Goal: Task Accomplishment & Management: Manage account settings

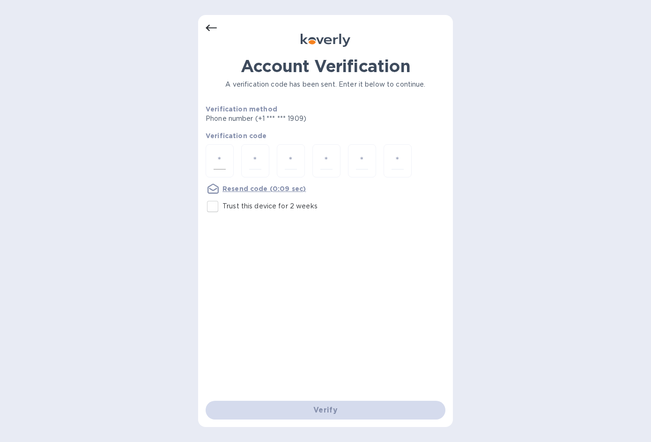
click at [217, 155] on input "number" at bounding box center [220, 160] width 12 height 17
type input "9"
type input "4"
type input "9"
type input "7"
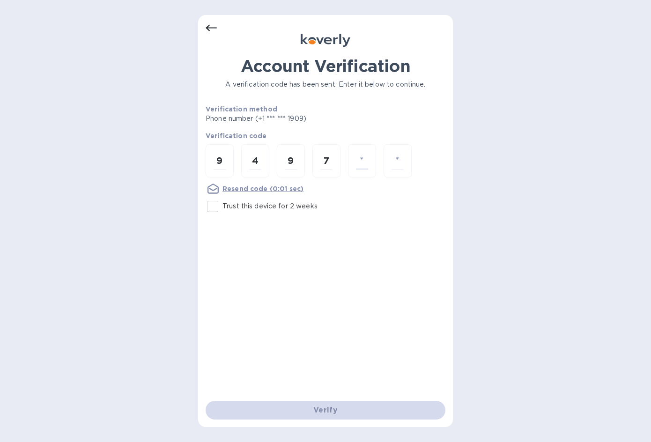
type input "3"
type input "9"
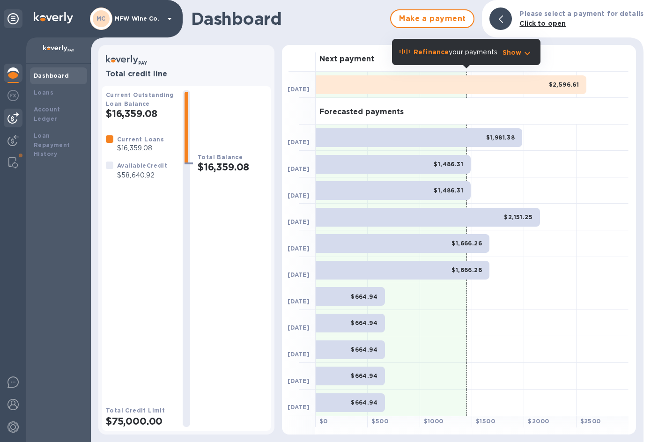
click at [13, 117] on img at bounding box center [12, 117] width 11 height 11
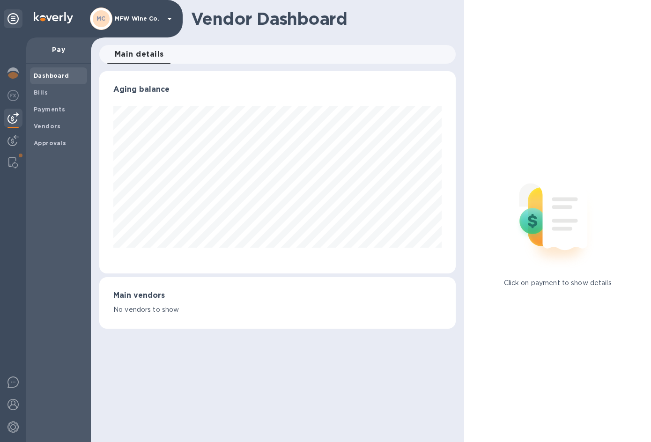
scroll to position [202, 357]
click at [237, 38] on div "Vendor Dashboard Main details 0 Aging balance Main vendors No vendors to show" at bounding box center [278, 221] width 374 height 442
click at [40, 90] on b "Bills" at bounding box center [41, 92] width 14 height 7
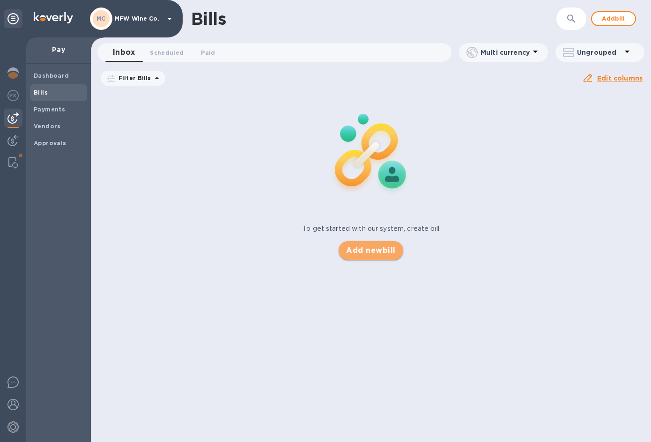
click at [379, 250] on span "Add new bill" at bounding box center [370, 250] width 49 height 11
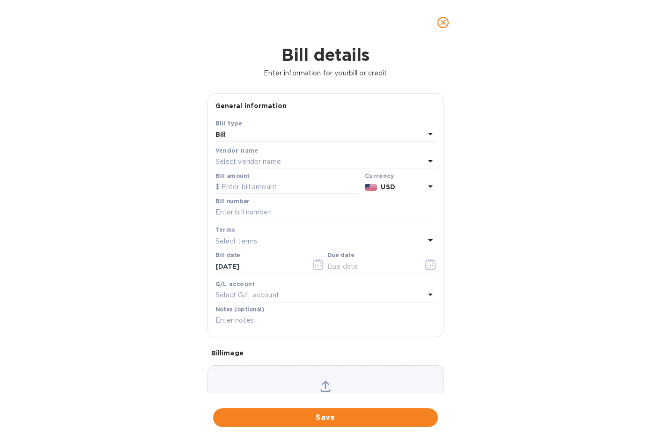
click at [255, 164] on p "Select vendor name" at bounding box center [249, 162] width 66 height 10
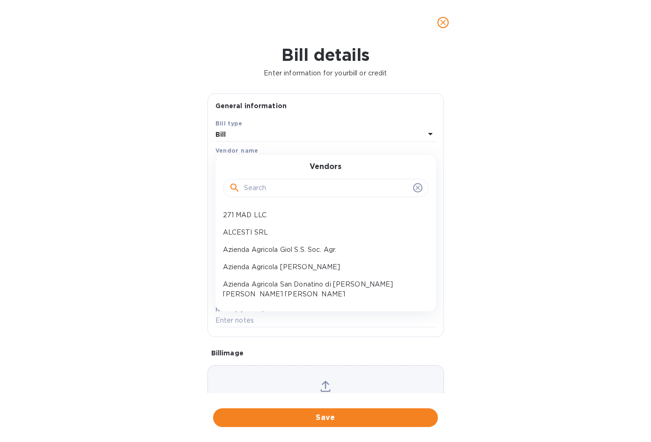
click at [267, 191] on input "text" at bounding box center [326, 188] width 165 height 14
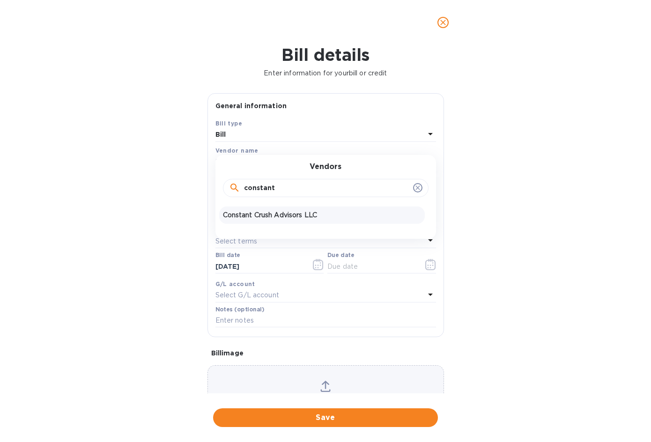
type input "constant"
click at [266, 217] on p "Constant Crush Advisors LLC" at bounding box center [322, 215] width 198 height 10
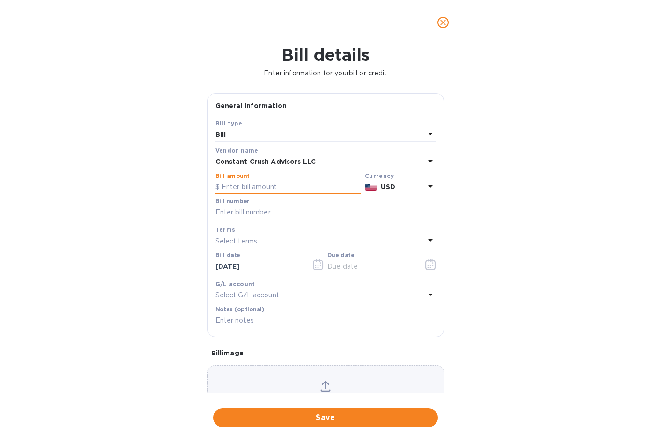
click at [263, 188] on input "text" at bounding box center [289, 187] width 146 height 14
type input "3,224"
click at [292, 213] on input "text" at bounding box center [326, 213] width 221 height 14
paste input "06192025"
type input "06192025"
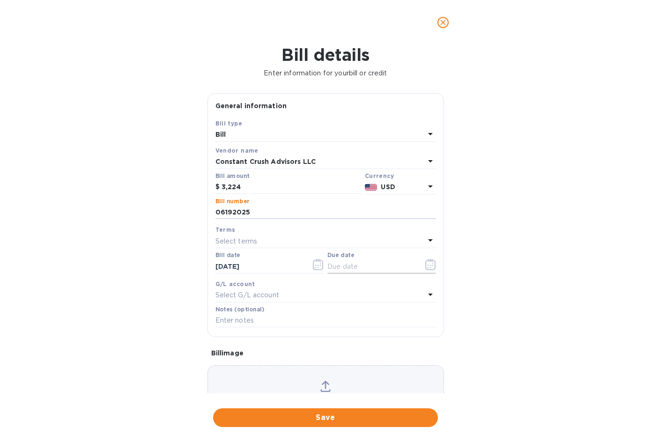
click at [426, 266] on icon "button" at bounding box center [431, 264] width 11 height 11
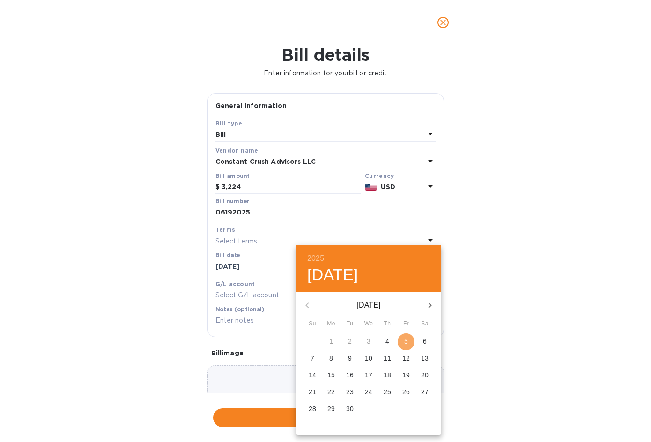
click at [408, 338] on p "5" at bounding box center [406, 341] width 4 height 9
type input "[DATE]"
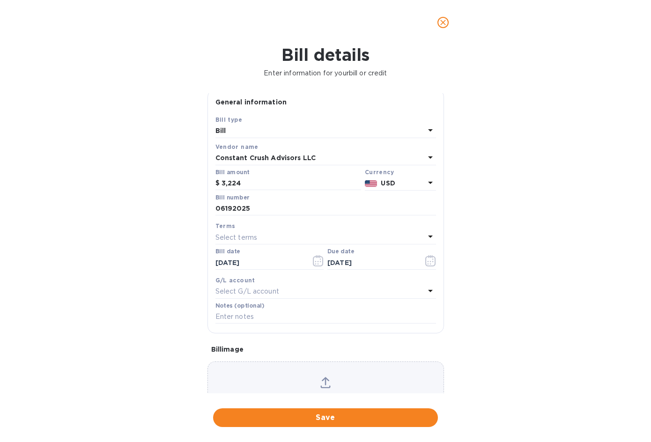
scroll to position [6, 0]
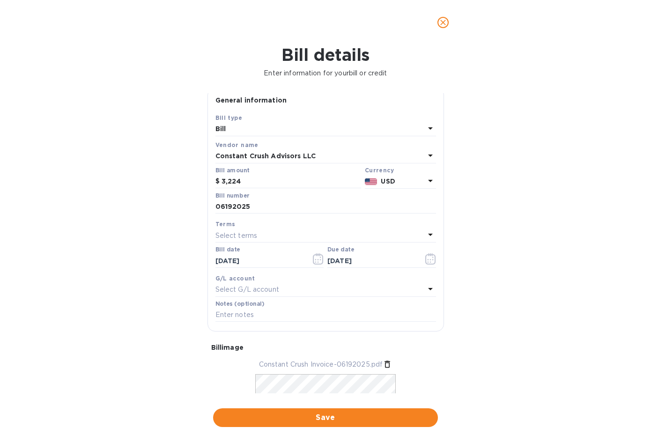
click at [273, 289] on p "Select G/L account" at bounding box center [248, 290] width 64 height 10
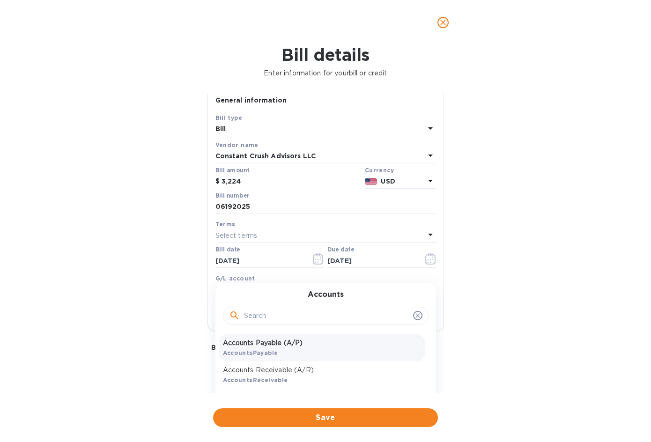
click at [270, 341] on p "Accounts Payable (A/P)" at bounding box center [322, 343] width 198 height 10
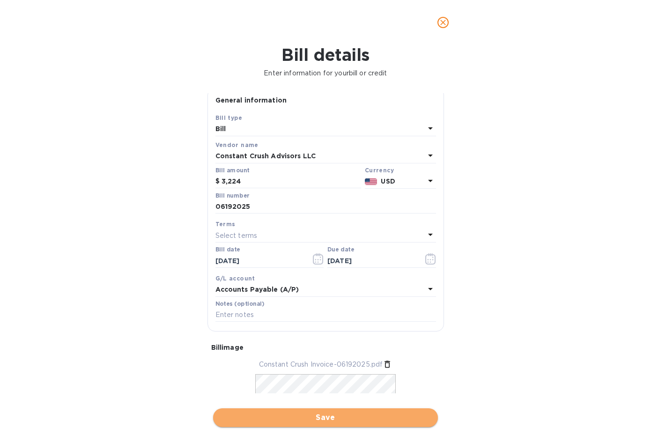
click at [318, 414] on span "Save" at bounding box center [326, 417] width 210 height 11
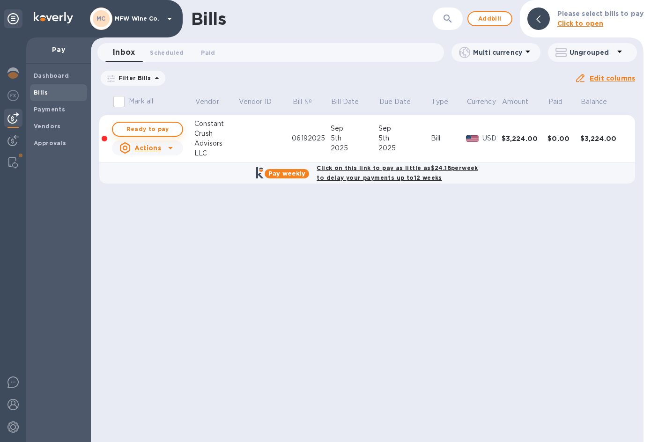
click at [159, 127] on span "Ready to pay" at bounding box center [147, 129] width 54 height 11
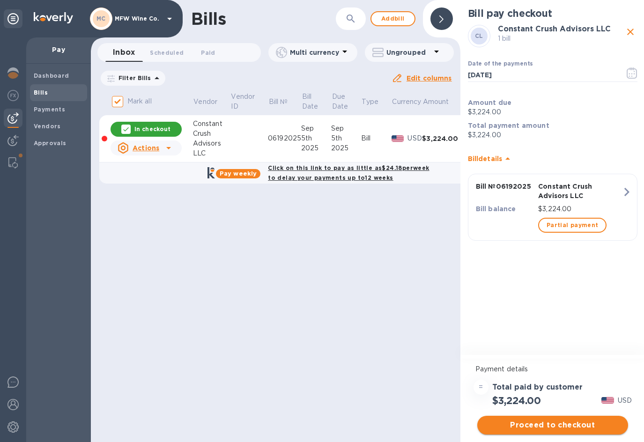
click at [520, 421] on span "Proceed to checkout" at bounding box center [553, 425] width 136 height 11
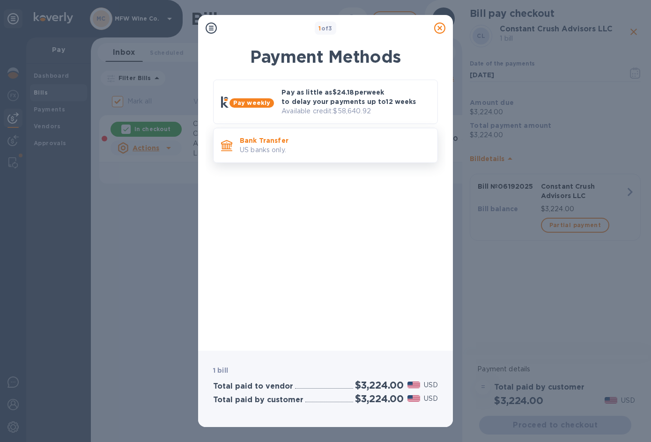
click at [273, 148] on p "US banks only." at bounding box center [335, 150] width 190 height 10
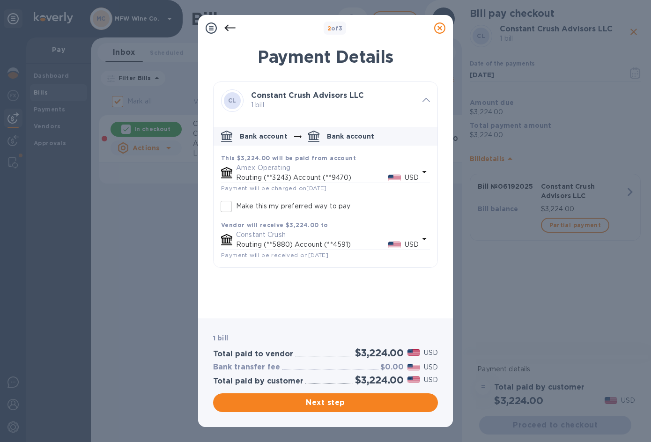
click at [270, 166] on p "Amex Operating" at bounding box center [327, 168] width 183 height 10
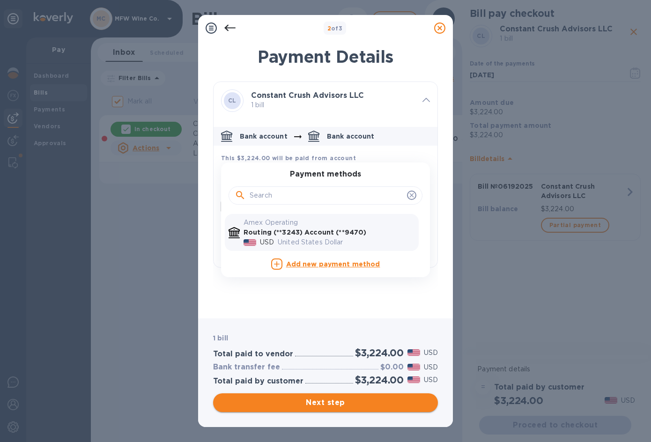
click at [319, 403] on span "Next step" at bounding box center [326, 402] width 210 height 11
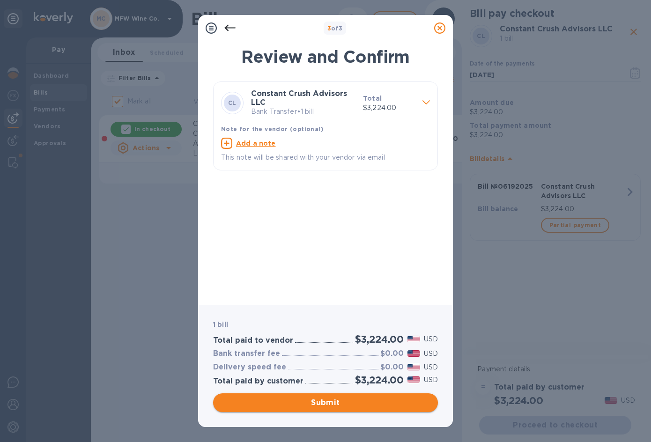
click at [312, 398] on span "Submit" at bounding box center [326, 402] width 210 height 11
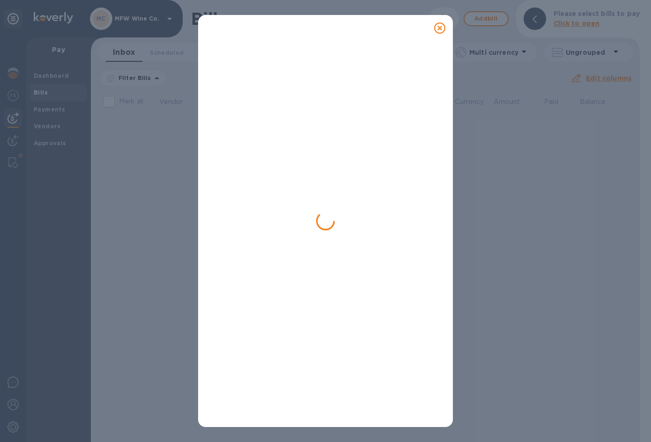
checkbox input "false"
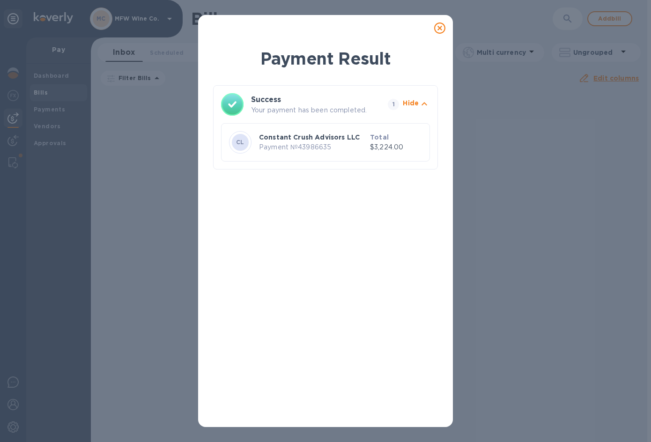
click at [440, 31] on icon at bounding box center [439, 27] width 11 height 11
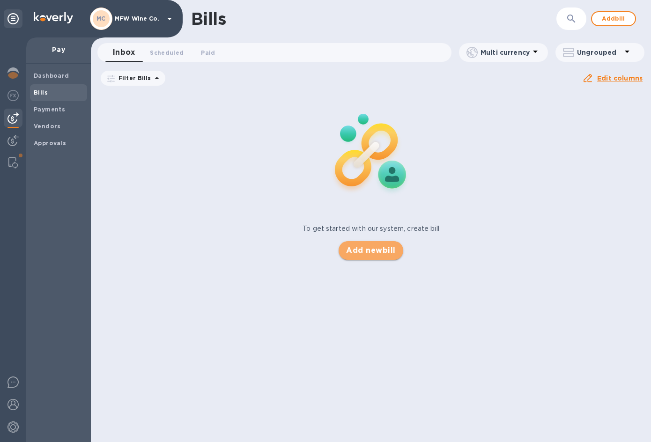
click at [366, 252] on span "Add new bill" at bounding box center [370, 250] width 49 height 11
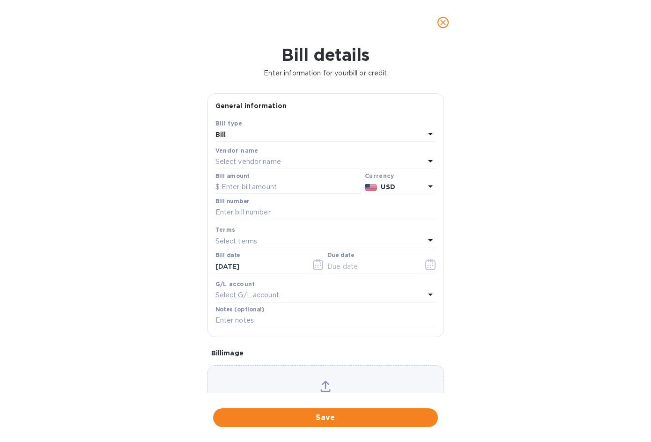
click at [250, 161] on p "Select vendor name" at bounding box center [249, 162] width 66 height 10
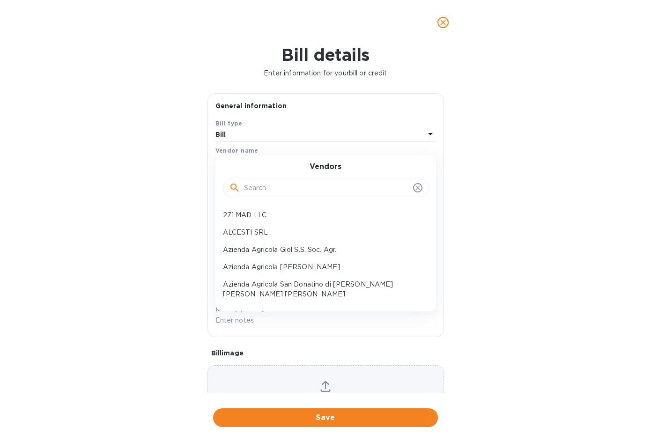
click at [262, 192] on input "text" at bounding box center [326, 188] width 165 height 14
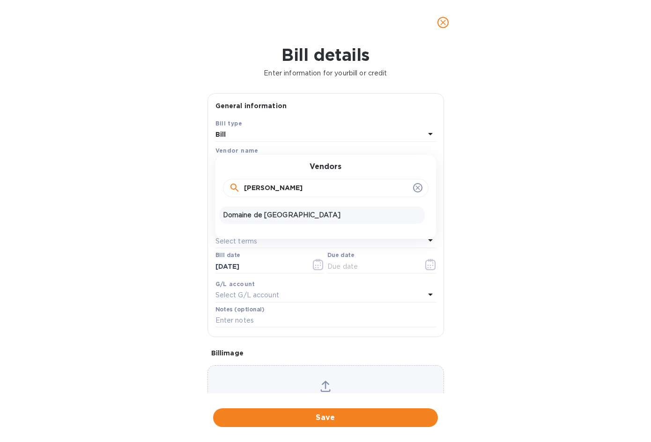
type input "[PERSON_NAME]"
click at [268, 212] on p "Domaine de [GEOGRAPHIC_DATA]" at bounding box center [322, 215] width 198 height 10
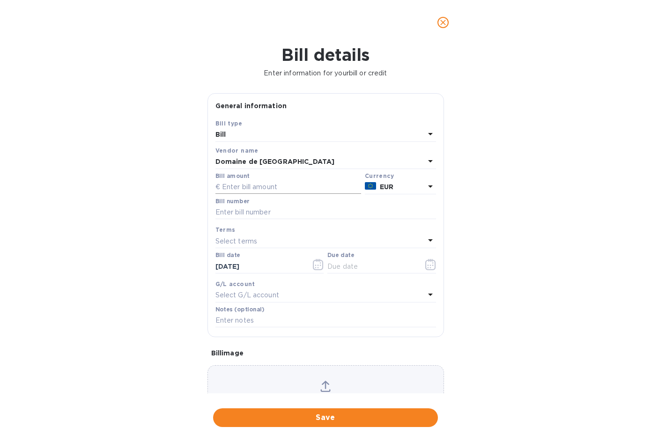
click at [248, 188] on input "text" at bounding box center [289, 187] width 146 height 14
type input "1"
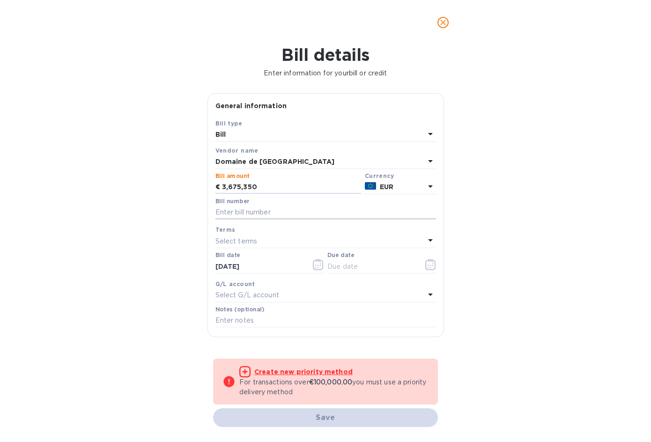
type input "3,675,350"
click at [277, 215] on input "text" at bounding box center [326, 213] width 221 height 14
type input "1538"
drag, startPoint x: 535, startPoint y: 189, endPoint x: 546, endPoint y: 194, distance: 11.9
click at [535, 189] on div "Bill details Enter information for your bill or credit General information Save…" at bounding box center [325, 243] width 651 height 397
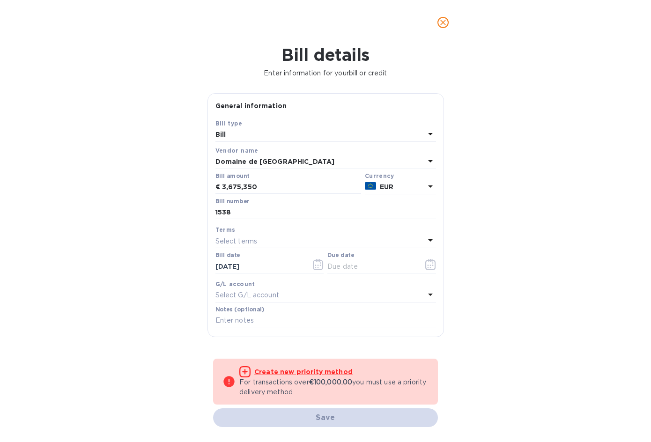
click at [308, 239] on div "Select terms" at bounding box center [321, 241] width 210 height 13
click at [605, 237] on div "Bill details Enter information for your bill or credit General information Save…" at bounding box center [325, 243] width 651 height 397
click at [431, 263] on icon "button" at bounding box center [431, 264] width 10 height 11
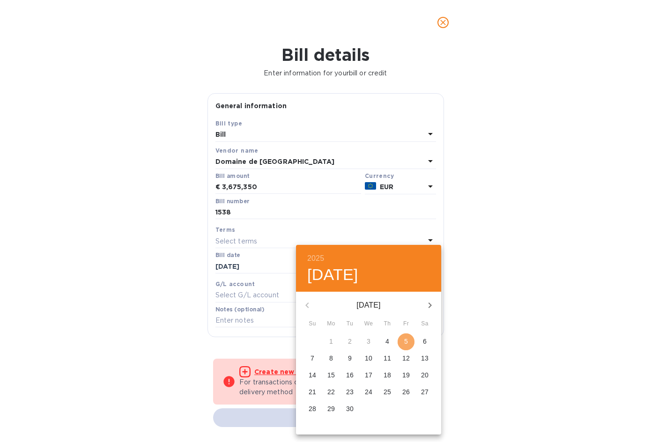
click at [412, 342] on span "5" at bounding box center [406, 341] width 17 height 9
type input "[DATE]"
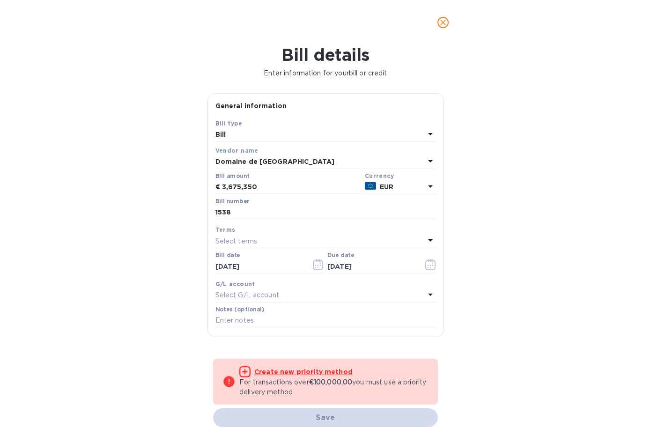
click at [271, 302] on div "Select G/L account" at bounding box center [321, 295] width 210 height 13
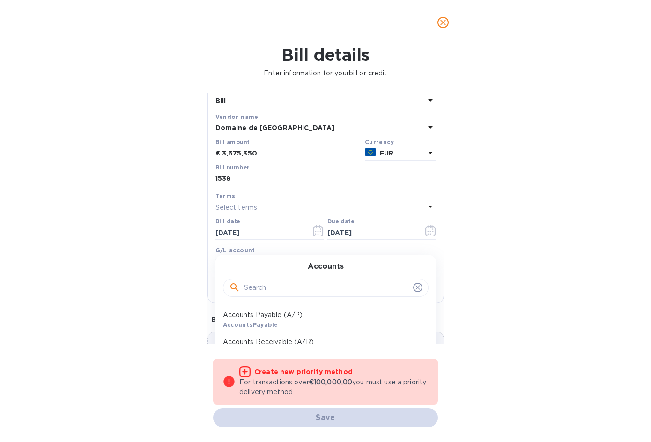
scroll to position [34, 0]
click at [287, 316] on p "Accounts Payable (A/P)" at bounding box center [322, 315] width 198 height 10
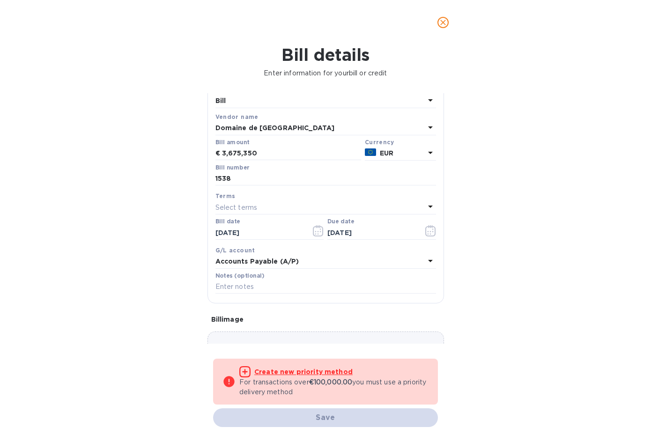
click at [487, 283] on div "Bill details Enter information for your bill or credit General information Save…" at bounding box center [325, 243] width 651 height 397
click at [247, 153] on input "3,675,350" at bounding box center [291, 154] width 139 height 14
click at [558, 181] on div "Bill details Enter information for your bill or credit General information Save…" at bounding box center [325, 243] width 651 height 397
click at [539, 156] on div "Bill details Enter information for your bill or credit General information Save…" at bounding box center [325, 243] width 651 height 397
click at [320, 180] on input "1538" at bounding box center [326, 179] width 221 height 14
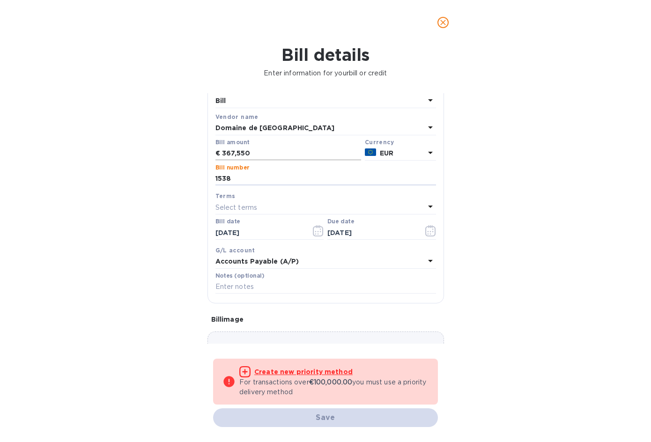
click at [290, 156] on input "367,550" at bounding box center [291, 154] width 139 height 14
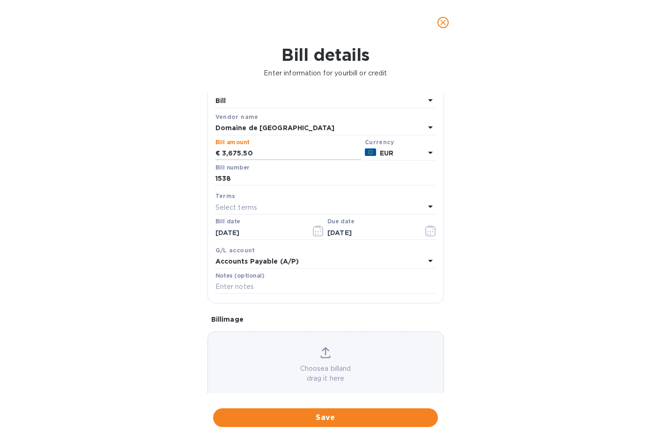
type input "3,675.50"
click at [524, 281] on div "Bill details Enter information for your bill or credit General information Save…" at bounding box center [325, 243] width 651 height 397
click at [248, 178] on input "1538" at bounding box center [326, 179] width 221 height 14
click at [227, 179] on input "1538" at bounding box center [326, 179] width 221 height 14
type input "1598"
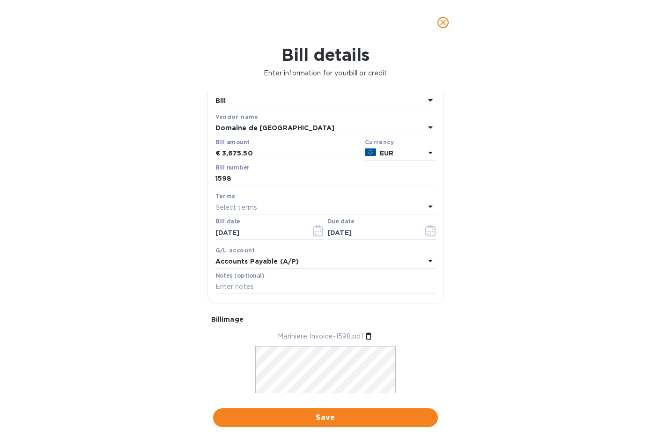
click at [128, 351] on div "Bill details Enter information for your bill or credit General information Save…" at bounding box center [325, 243] width 651 height 397
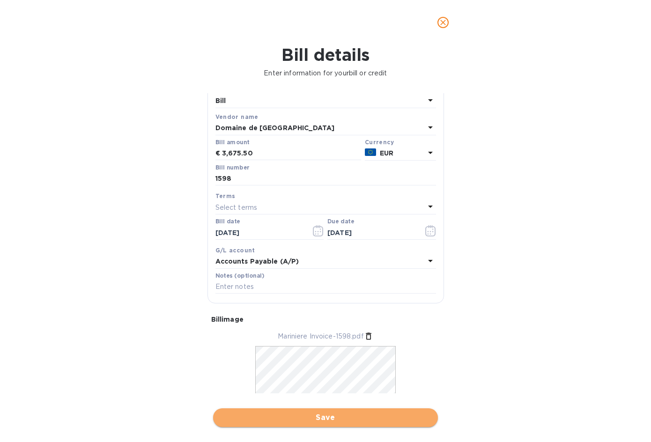
click at [301, 420] on span "Save" at bounding box center [326, 417] width 210 height 11
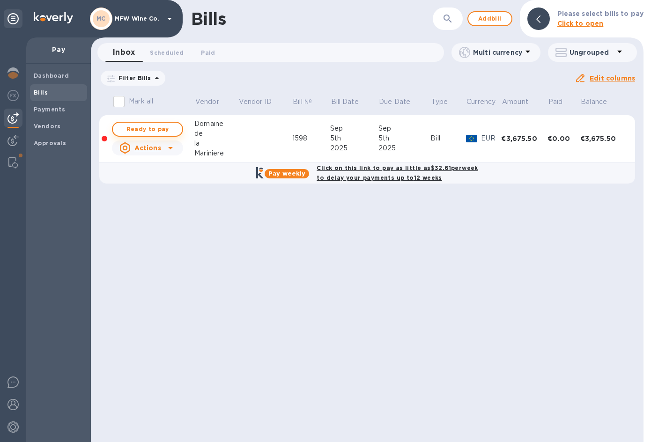
click at [153, 127] on span "Ready to pay" at bounding box center [147, 129] width 54 height 11
checkbox input "true"
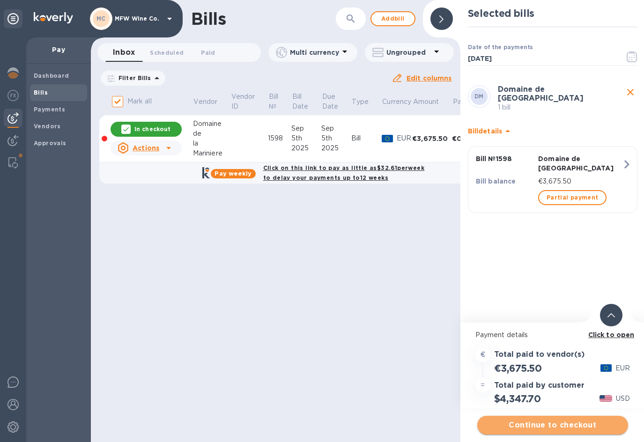
click at [560, 427] on span "Continue to checkout" at bounding box center [553, 425] width 136 height 11
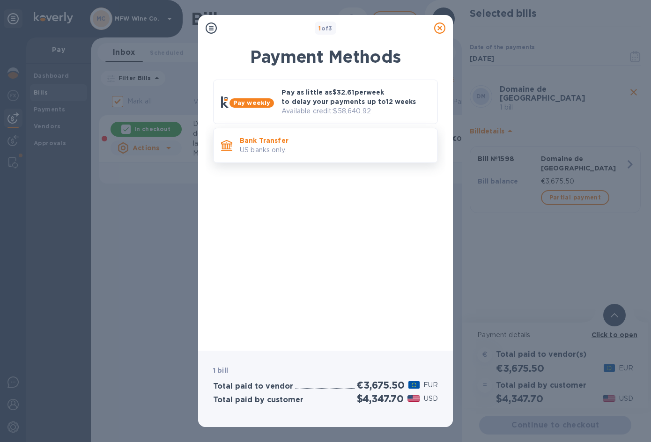
click at [256, 150] on p "US banks only." at bounding box center [335, 150] width 190 height 10
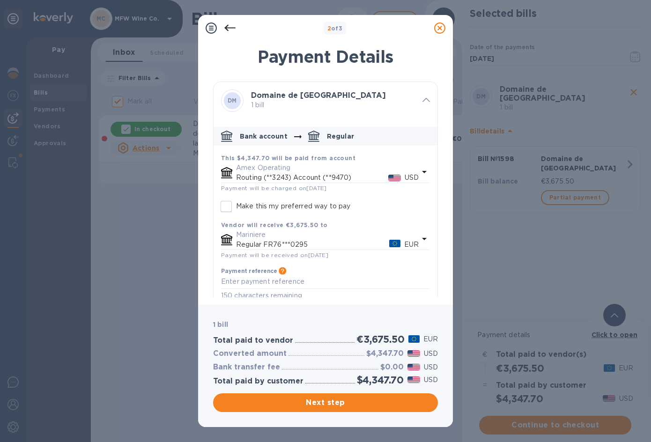
click at [258, 175] on p "Routing (**3243) Account (**9470)" at bounding box center [312, 178] width 152 height 10
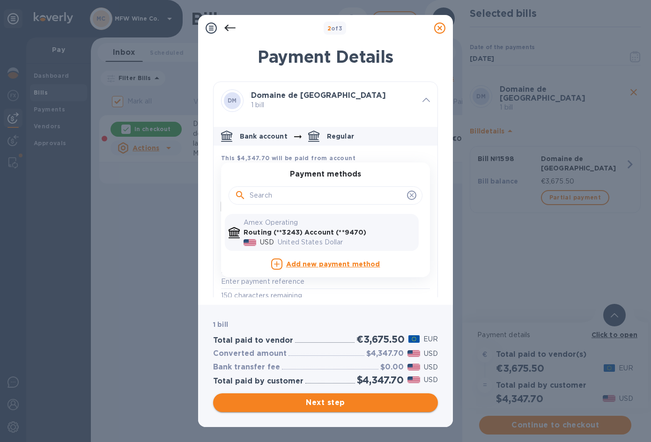
click at [309, 404] on span "Next step" at bounding box center [326, 402] width 210 height 11
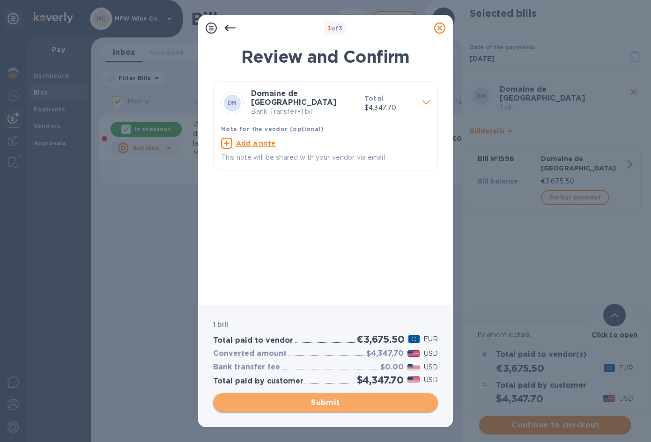
click at [309, 404] on span "Submit" at bounding box center [326, 402] width 210 height 11
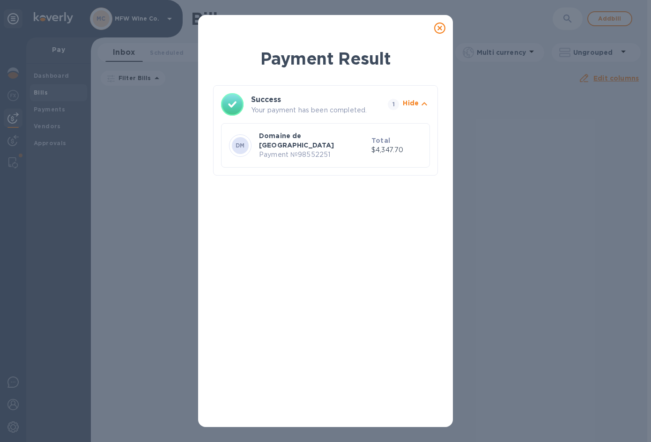
click at [439, 27] on icon at bounding box center [439, 27] width 11 height 11
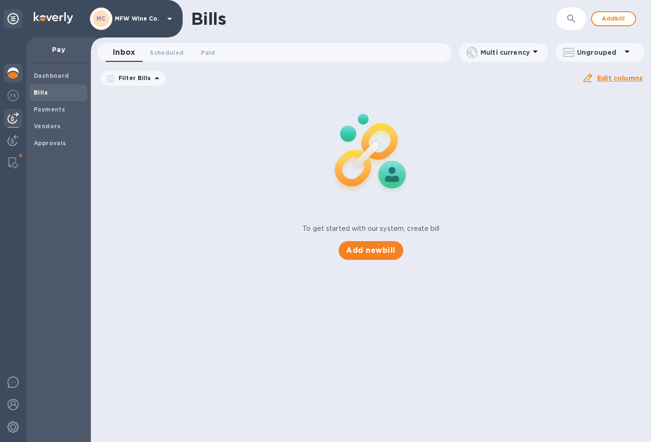
click at [14, 73] on img at bounding box center [12, 72] width 11 height 11
